Goal: Information Seeking & Learning: Learn about a topic

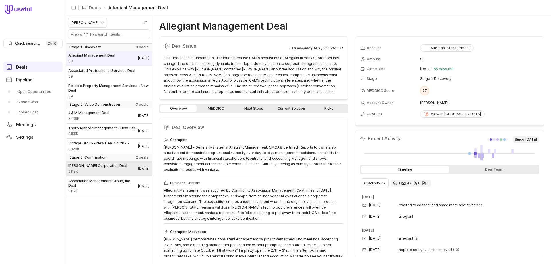
click at [94, 174] on span "$119K" at bounding box center [97, 171] width 59 height 5
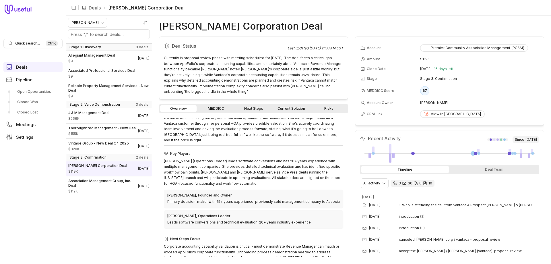
scroll to position [127, 0]
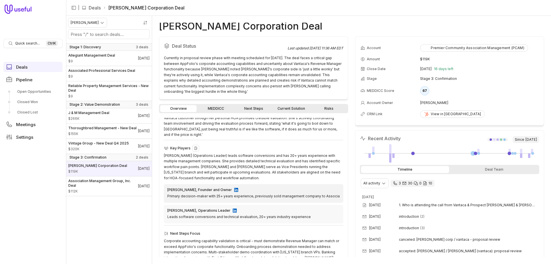
click at [204, 187] on div "[PERSON_NAME], Founder and Owner" at bounding box center [199, 189] width 65 height 5
click at [219, 184] on div "[PERSON_NAME], Founder and Owner Primary decision-maker with 25+ years experien…" at bounding box center [253, 193] width 179 height 18
click at [234, 188] on img at bounding box center [236, 190] width 4 height 4
click at [235, 208] on img at bounding box center [235, 210] width 4 height 4
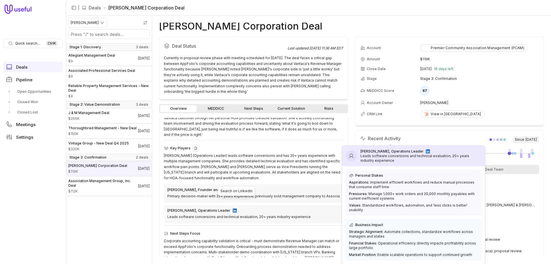
scroll to position [129, 0]
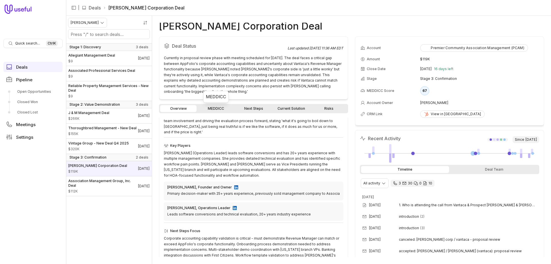
click at [207, 108] on link "MEDDICC" at bounding box center [216, 108] width 36 height 7
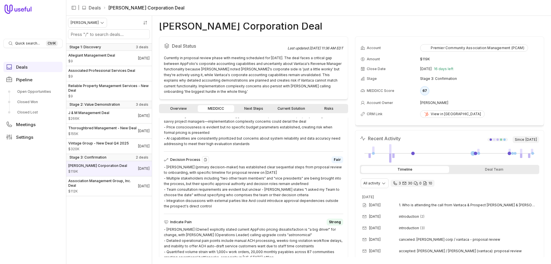
scroll to position [343, 0]
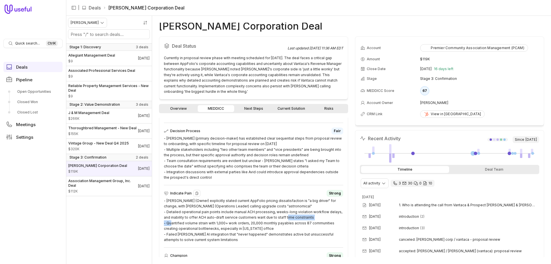
drag, startPoint x: 316, startPoint y: 217, endPoint x: 277, endPoint y: 217, distance: 39.0
click at [277, 217] on div "- [PERSON_NAME] (Owner) explicitly stated current AppFolio pricing dissatisfact…" at bounding box center [253, 220] width 179 height 45
click at [278, 229] on div "- [PERSON_NAME] (Owner) explicitly stated current AppFolio pricing dissatisfact…" at bounding box center [253, 220] width 179 height 45
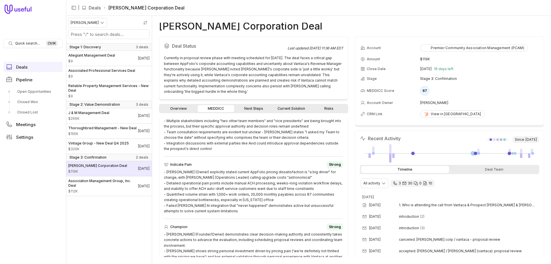
drag, startPoint x: 218, startPoint y: 212, endPoint x: 151, endPoint y: 170, distance: 79.0
click at [151, 170] on div "[PERSON_NAME] Stage 1: Discovery 3 deals Allegiant Management Deal $9 [DATE] As…" at bounding box center [308, 140] width 485 height 248
click at [202, 194] on div "- [PERSON_NAME] (Owner) explicitly stated current AppFolio pricing dissatisfact…" at bounding box center [253, 191] width 179 height 45
click at [219, 211] on div "- [PERSON_NAME] (Owner) explicitly stated current AppFolio pricing dissatisfact…" at bounding box center [253, 191] width 179 height 45
drag, startPoint x: 219, startPoint y: 214, endPoint x: 164, endPoint y: 171, distance: 69.8
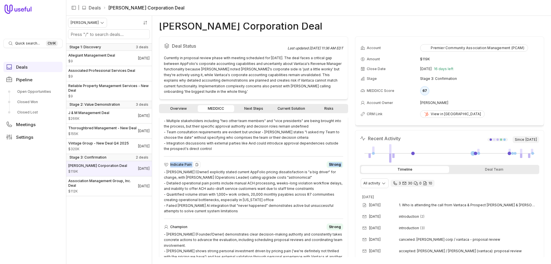
click at [164, 171] on div "Metrics Fair - Portfolio scale metrics are strong (12,000 doors, 87 communities…" at bounding box center [253, 133] width 179 height 443
copy div "Indicate Pain Strong"
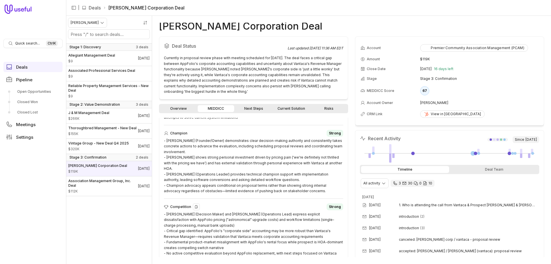
scroll to position [468, 0]
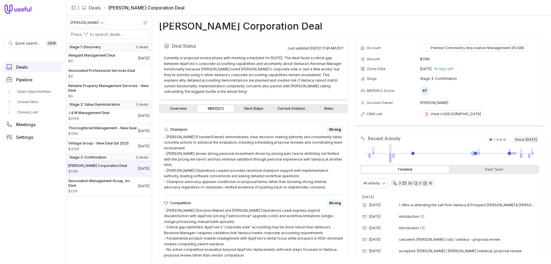
click at [252, 111] on link "Next Steps" at bounding box center [253, 108] width 36 height 7
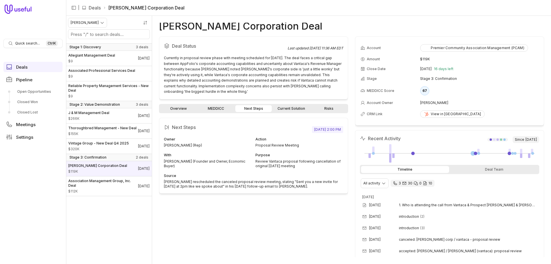
click at [278, 107] on link "Current Solution" at bounding box center [291, 108] width 36 height 7
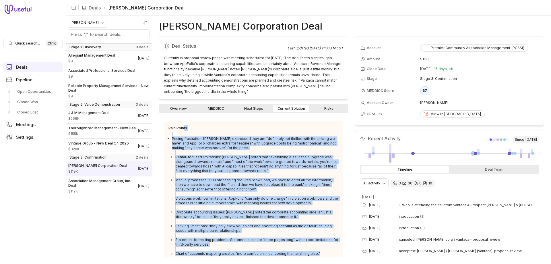
scroll to position [41, 0]
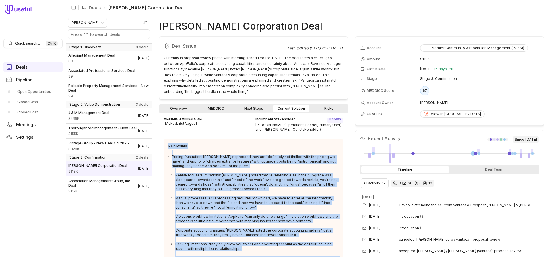
drag, startPoint x: 320, startPoint y: 242, endPoint x: 167, endPoint y: 147, distance: 180.5
click at [167, 147] on div "Pain Points Pricing frustration: [PERSON_NAME] expressed they are "definitely n…" at bounding box center [253, 216] width 179 height 154
copy div "Pain Points Pricing frustration: [PERSON_NAME] expressed they are "definitely n…"
